Goal: Transaction & Acquisition: Purchase product/service

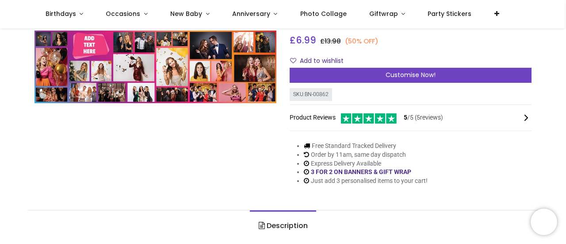
scroll to position [94, 0]
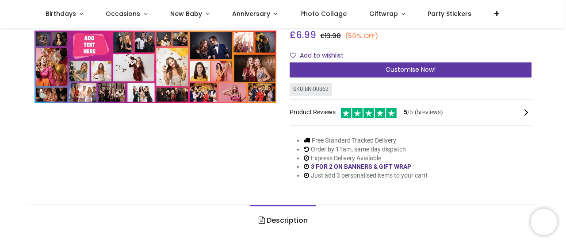
click at [395, 71] on span "Customise Now!" at bounding box center [410, 69] width 50 height 9
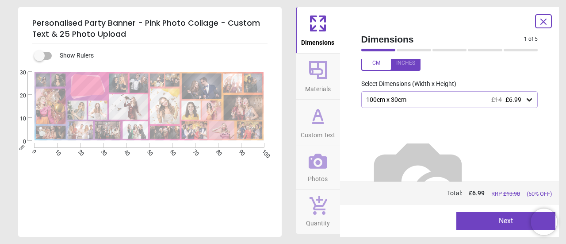
scroll to position [14, 0]
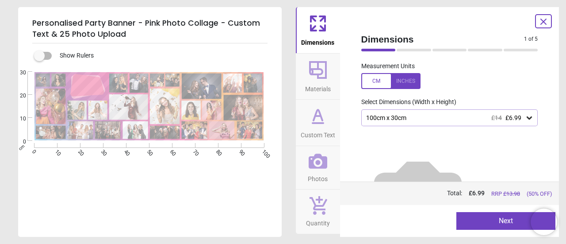
click at [525, 120] on icon at bounding box center [529, 117] width 9 height 9
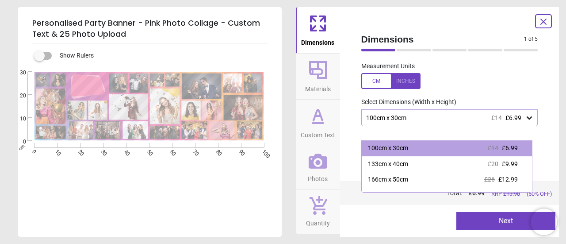
click at [525, 120] on icon at bounding box center [529, 117] width 9 height 9
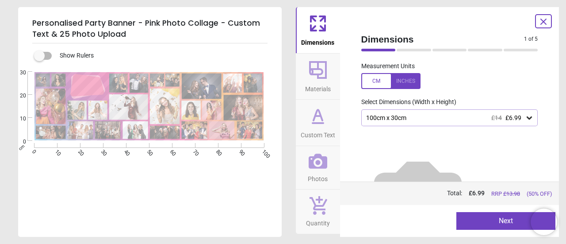
click at [525, 119] on icon at bounding box center [529, 117] width 9 height 9
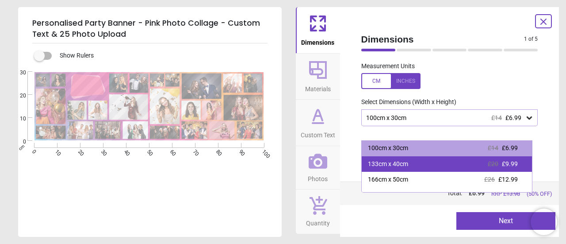
click at [487, 161] on span "£20" at bounding box center [492, 163] width 11 height 7
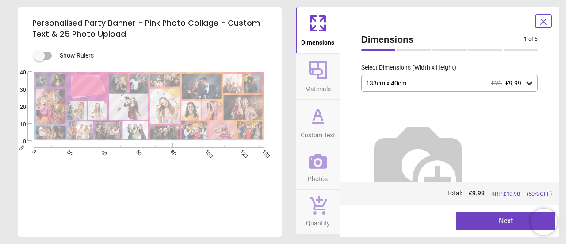
scroll to position [52, 0]
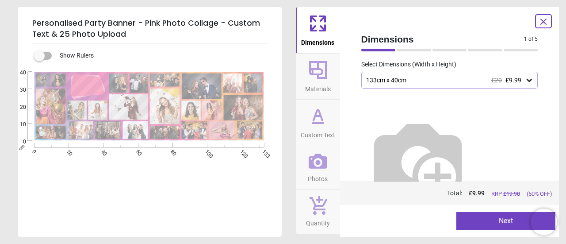
click at [511, 220] on button "Next" at bounding box center [505, 221] width 99 height 18
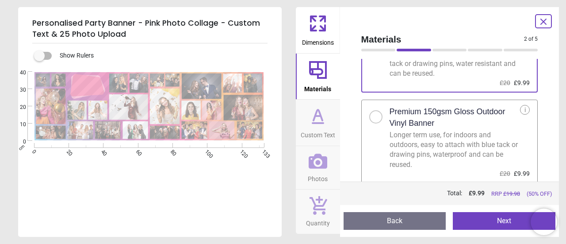
scroll to position [68, 0]
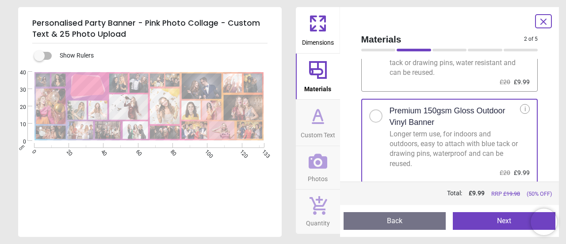
click at [469, 221] on button "Next" at bounding box center [504, 221] width 103 height 18
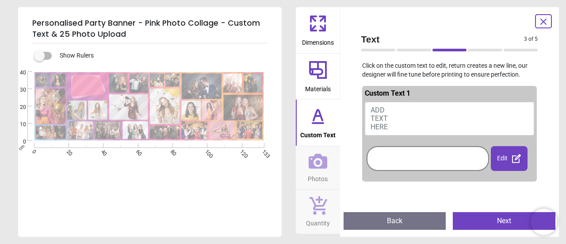
click at [444, 111] on button "ADD TEXT HERE" at bounding box center [450, 119] width 170 height 34
click at [407, 116] on button "ADD TEXT HERE" at bounding box center [450, 119] width 170 height 34
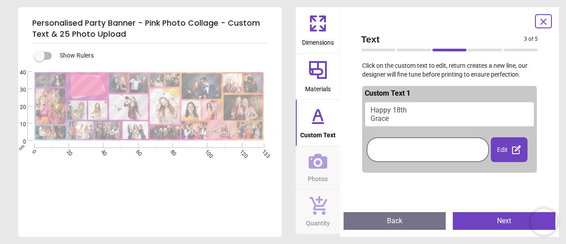
type textarea "**********"
click at [494, 225] on button "Next" at bounding box center [504, 221] width 103 height 18
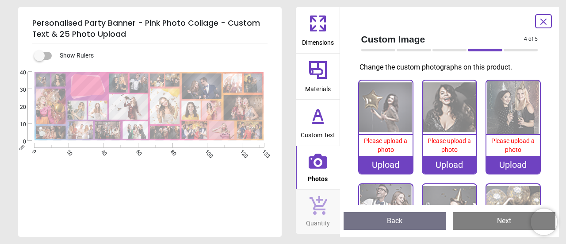
click at [386, 162] on div "Upload" at bounding box center [385, 165] width 53 height 18
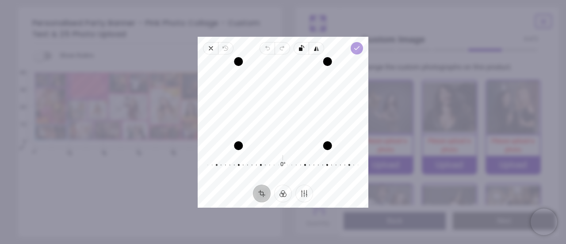
click at [354, 51] on icon "button" at bounding box center [356, 48] width 7 height 7
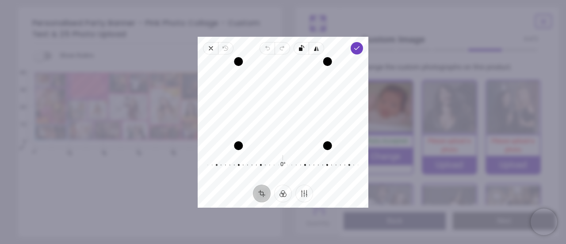
drag, startPoint x: 294, startPoint y: 82, endPoint x: 295, endPoint y: 98, distance: 15.9
click at [295, 98] on div "Recenter" at bounding box center [283, 103] width 156 height 84
click at [357, 47] on polyline "button" at bounding box center [356, 47] width 5 height 3
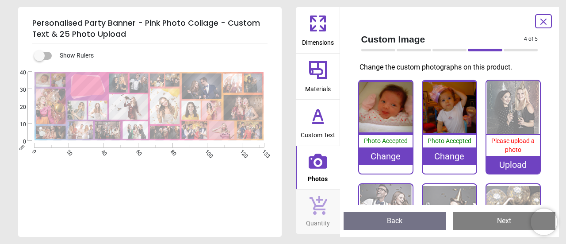
click at [513, 166] on div "Upload" at bounding box center [512, 165] width 53 height 18
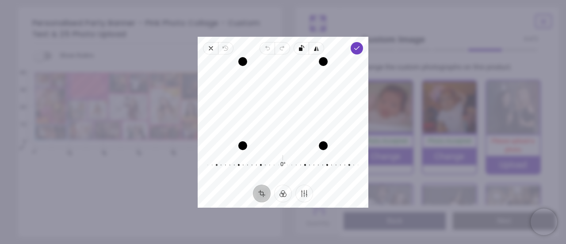
drag, startPoint x: 298, startPoint y: 113, endPoint x: 296, endPoint y: 102, distance: 10.8
click at [296, 102] on div "Recenter" at bounding box center [283, 103] width 156 height 84
click at [356, 46] on icon "button" at bounding box center [356, 48] width 7 height 7
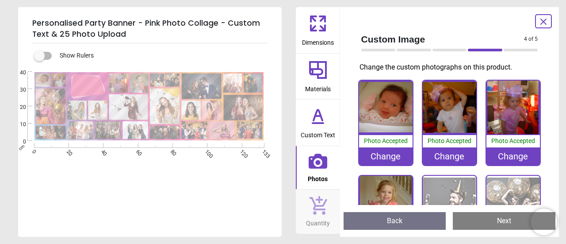
scroll to position [90, 0]
